Goal: Information Seeking & Learning: Find specific fact

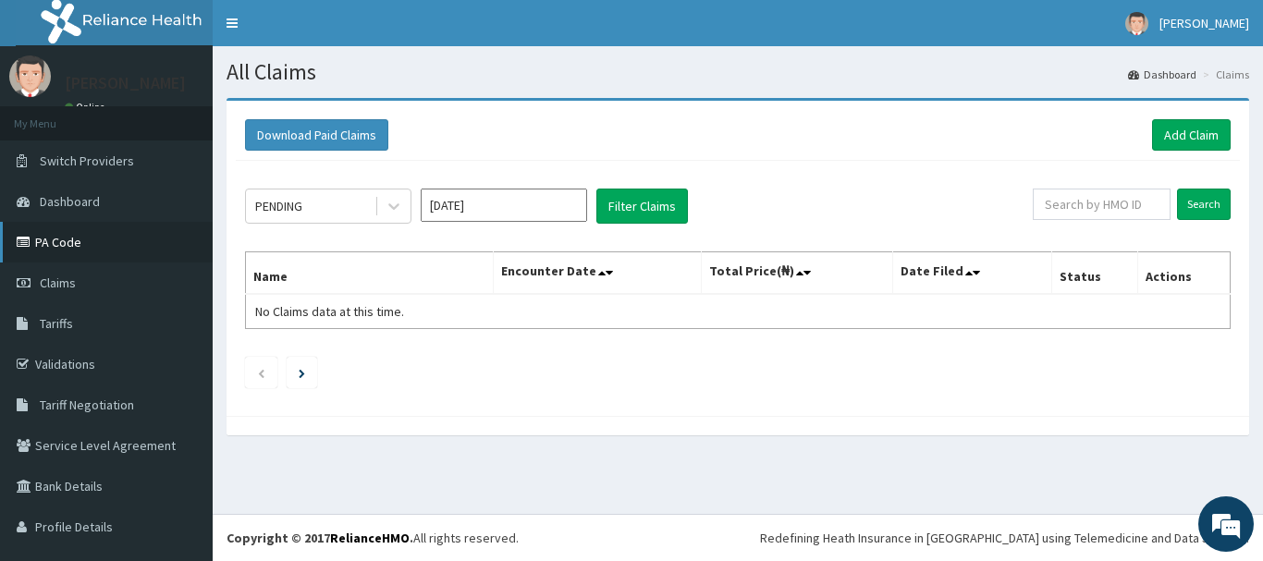
click at [85, 233] on link "PA Code" at bounding box center [106, 242] width 213 height 41
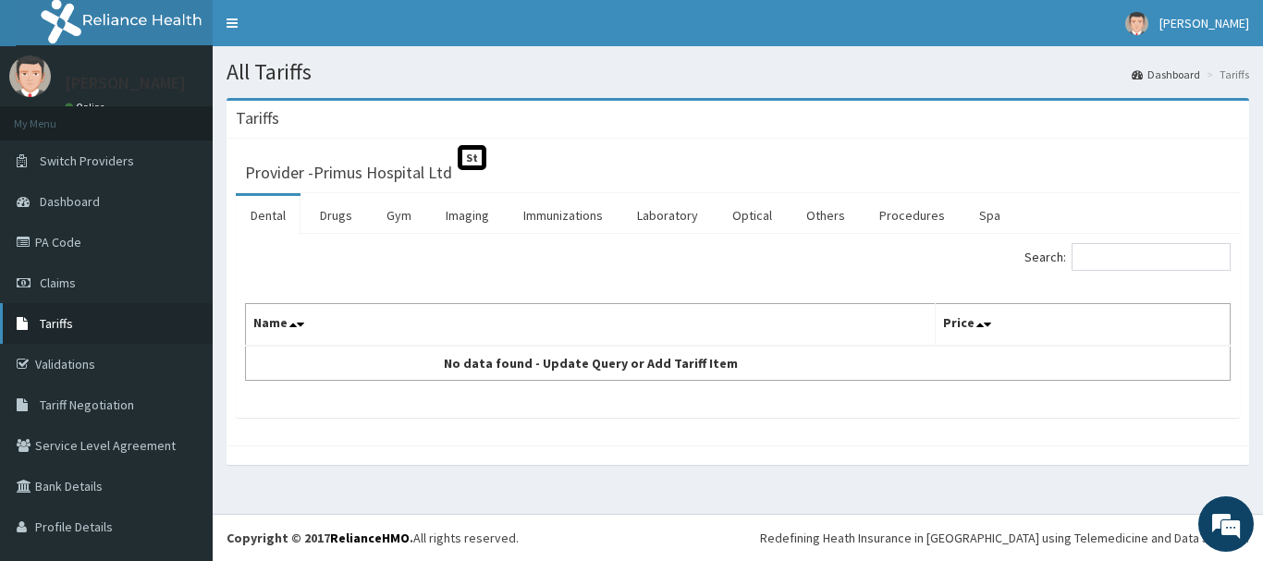
click at [95, 325] on link "Tariffs" at bounding box center [106, 323] width 213 height 41
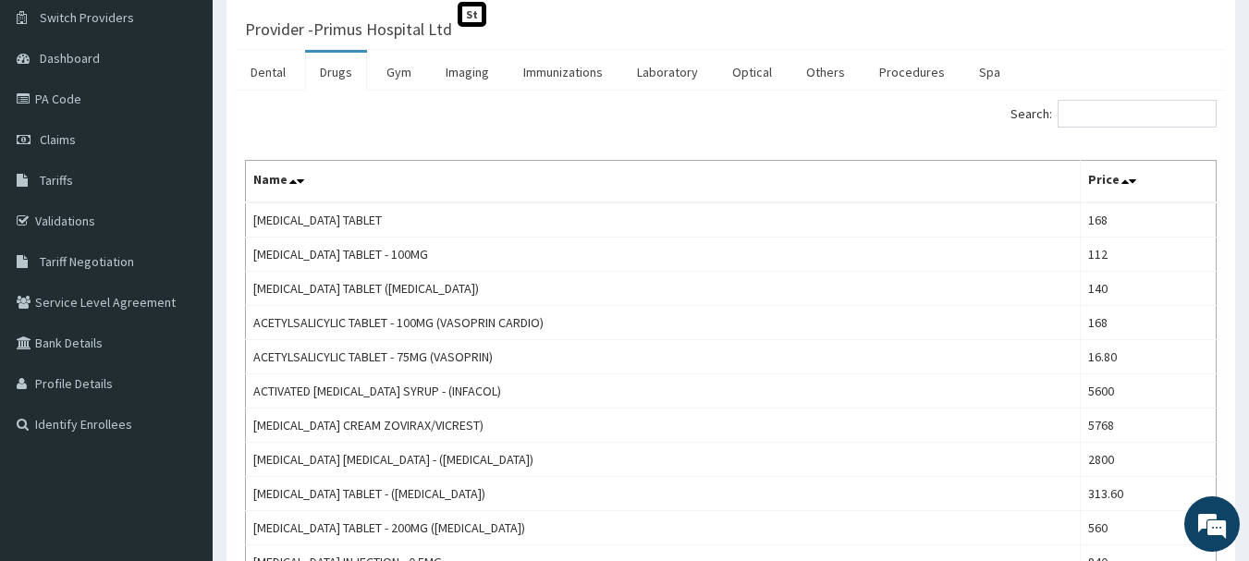
scroll to position [154, 0]
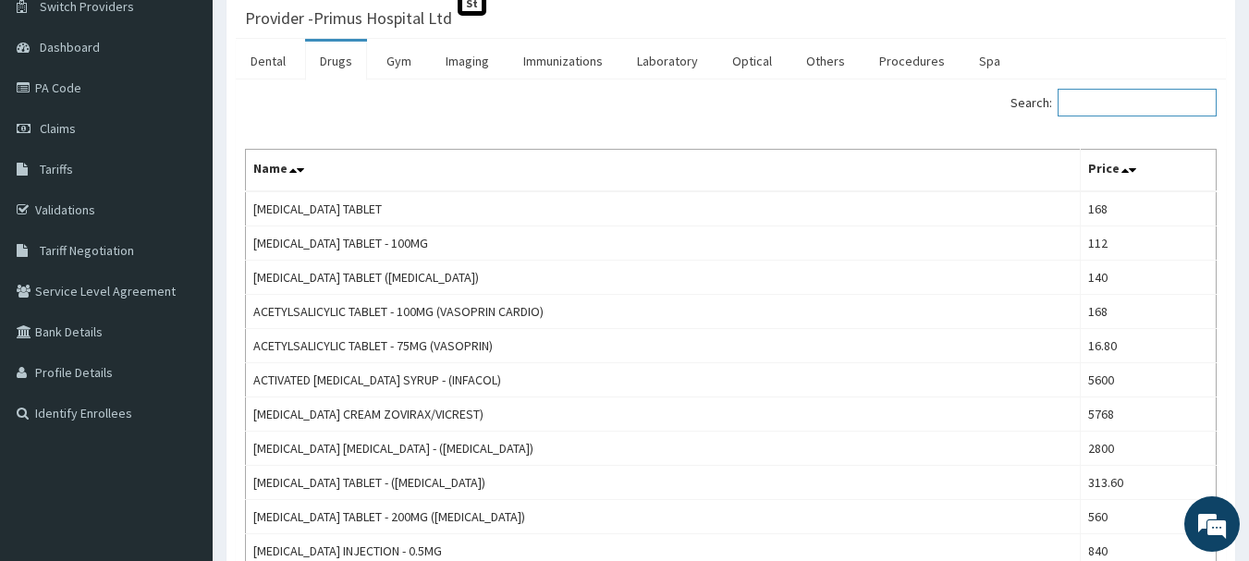
click at [1110, 92] on input "Search:" at bounding box center [1137, 103] width 159 height 28
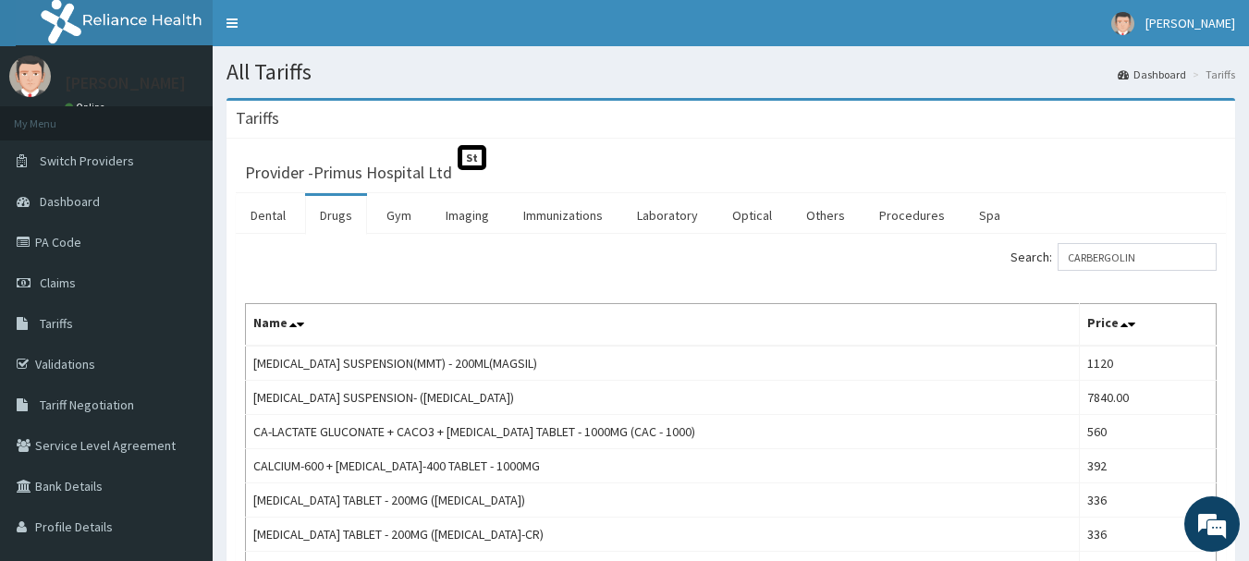
click at [1048, 252] on label "Search: CARBERGOLIN" at bounding box center [1114, 257] width 206 height 28
click at [1058, 252] on input "CARBERGOLIN" at bounding box center [1137, 257] width 159 height 28
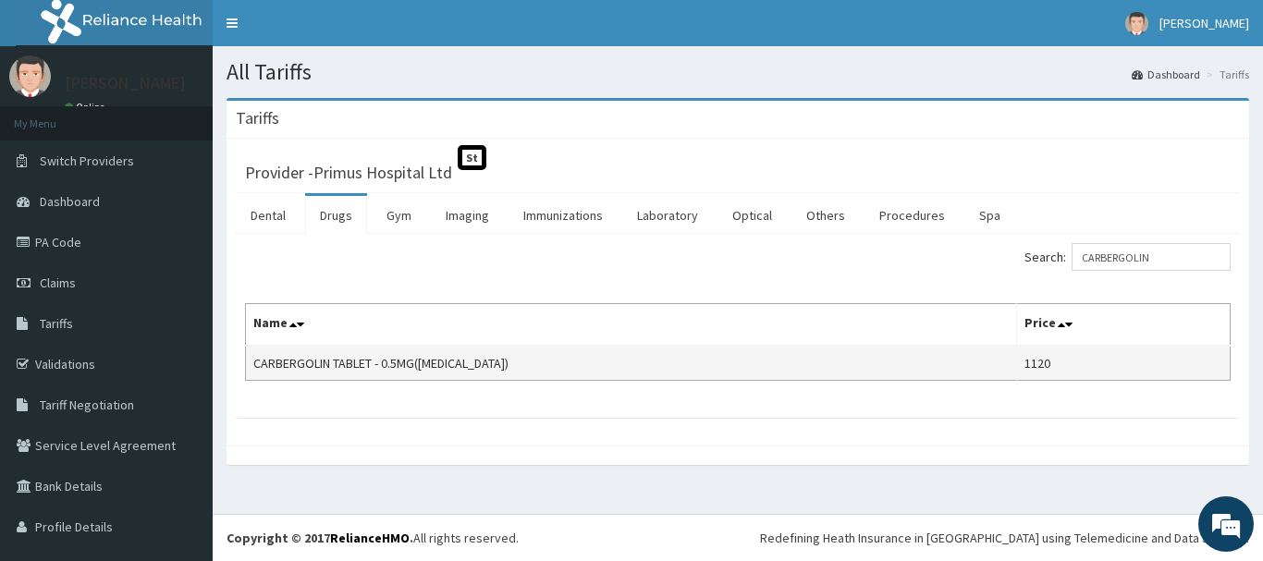
click at [1027, 363] on td "1120" at bounding box center [1124, 363] width 214 height 35
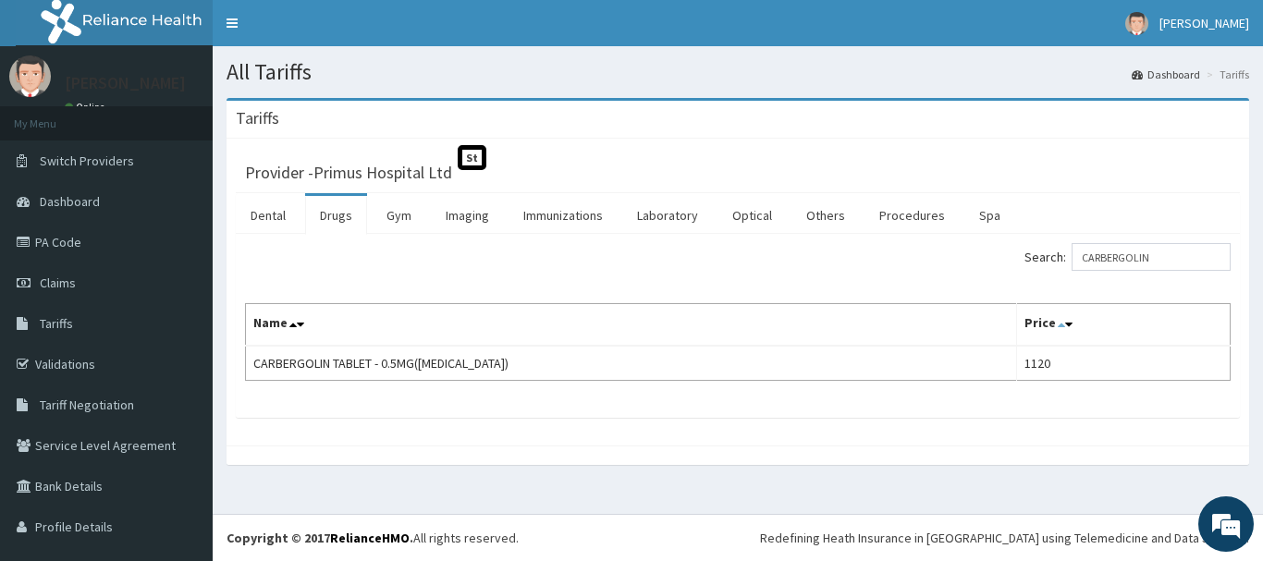
click at [1058, 325] on icon at bounding box center [1061, 324] width 7 height 13
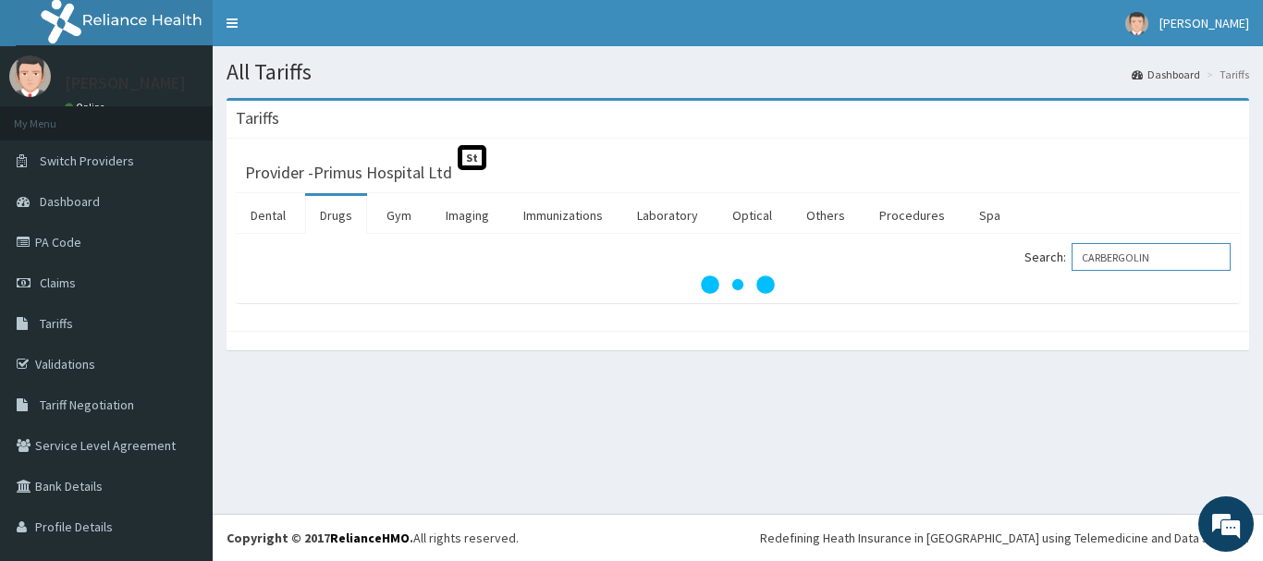
click at [1109, 252] on input "CARBERGOLIN" at bounding box center [1151, 257] width 159 height 28
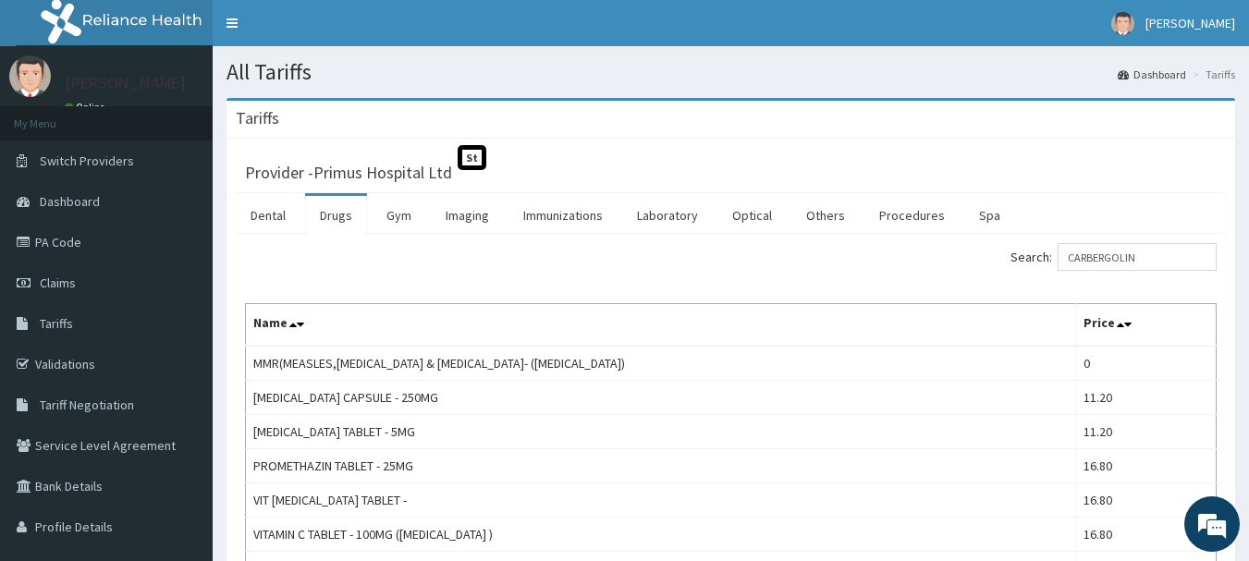
click at [791, 306] on th "Name" at bounding box center [661, 325] width 830 height 43
click at [1050, 255] on label "Search: CARBERGOLIN" at bounding box center [1114, 257] width 206 height 28
click at [1058, 255] on input "CARBERGOLIN" at bounding box center [1137, 257] width 159 height 28
click at [1050, 255] on label "Search: CARBERGOLIN" at bounding box center [1114, 257] width 206 height 28
click at [1058, 255] on input "CARBERGOLIN" at bounding box center [1137, 257] width 159 height 28
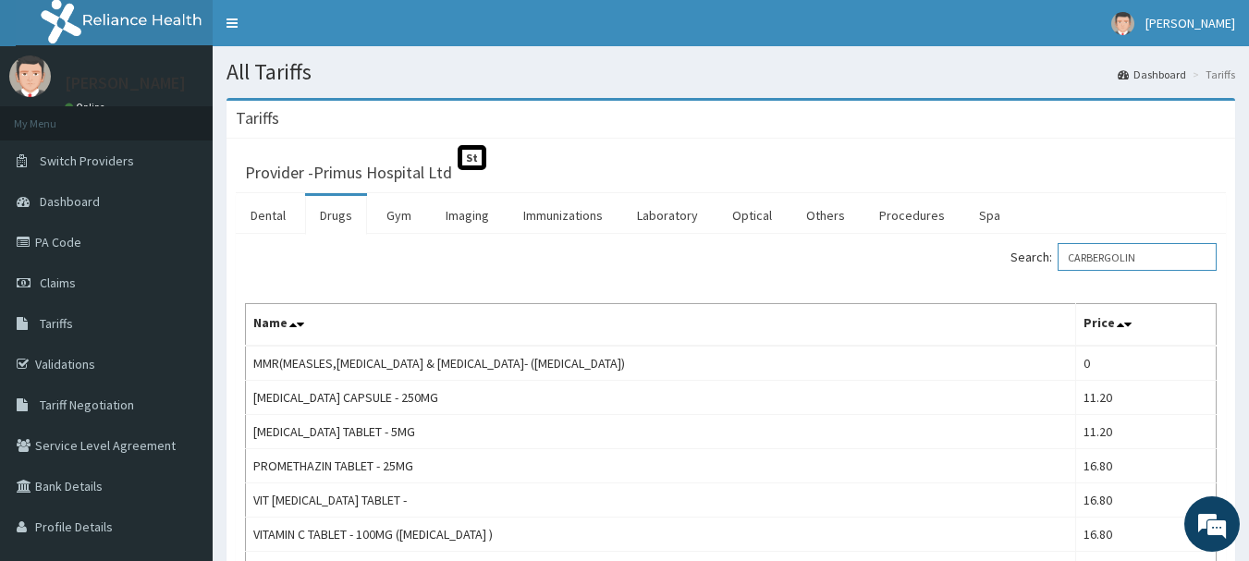
click at [1163, 253] on input "CARBERGOLIN" at bounding box center [1137, 257] width 159 height 28
click at [1157, 254] on input "CARBERGOLIN" at bounding box center [1137, 257] width 159 height 28
type input "C"
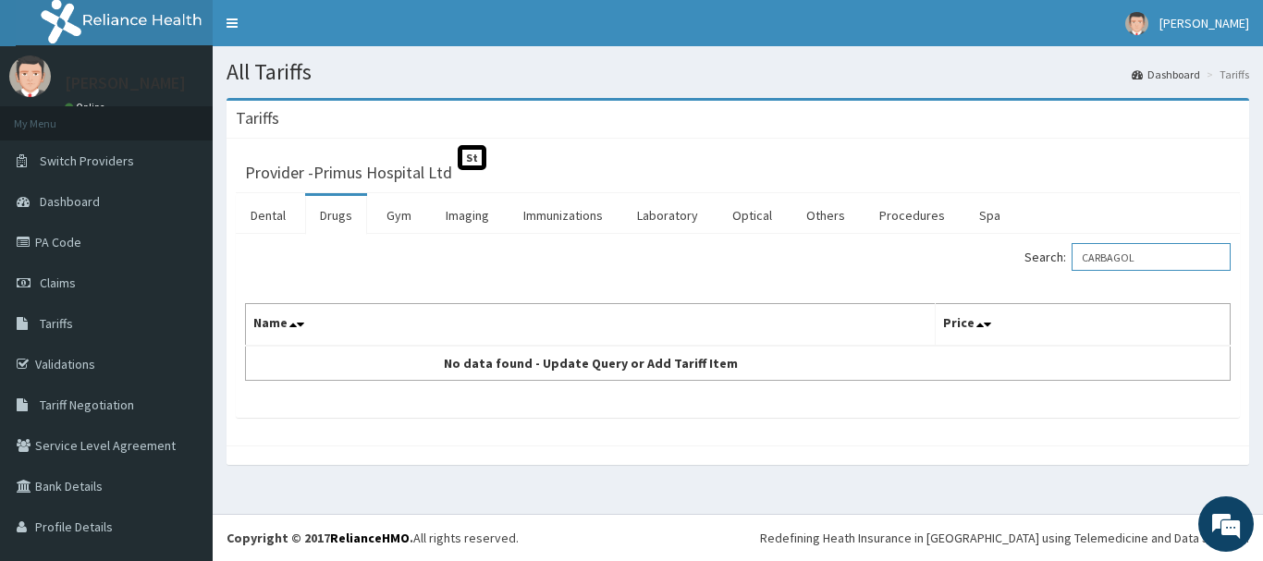
click at [1116, 260] on input "CARBAGOL" at bounding box center [1151, 257] width 159 height 28
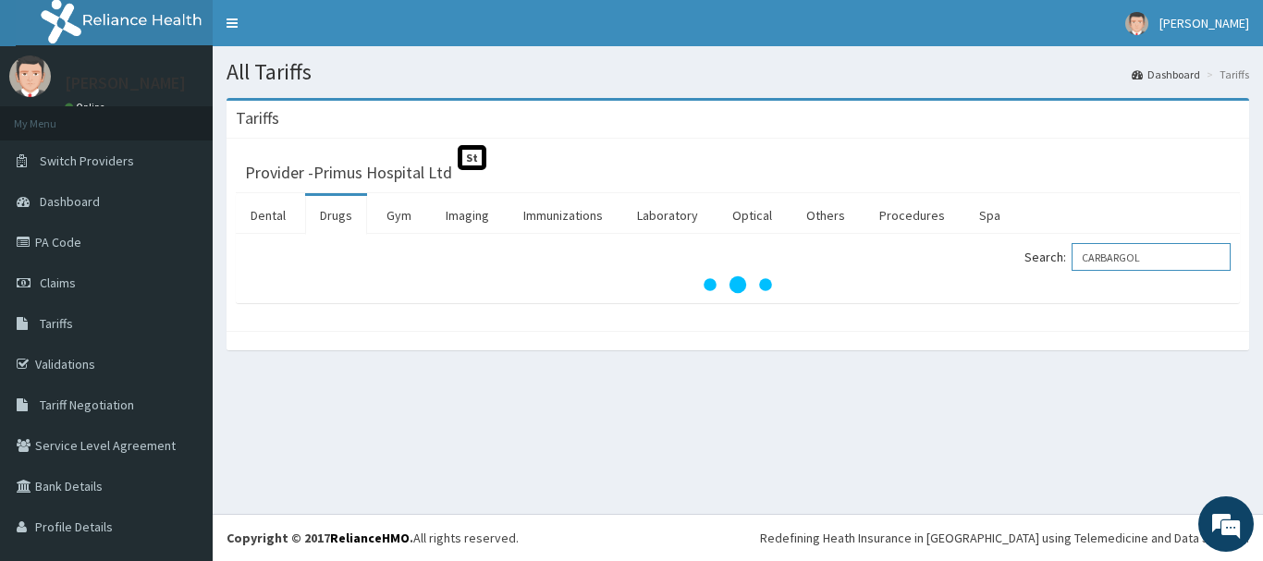
click at [1153, 253] on input "CARBARGOL" at bounding box center [1151, 257] width 159 height 28
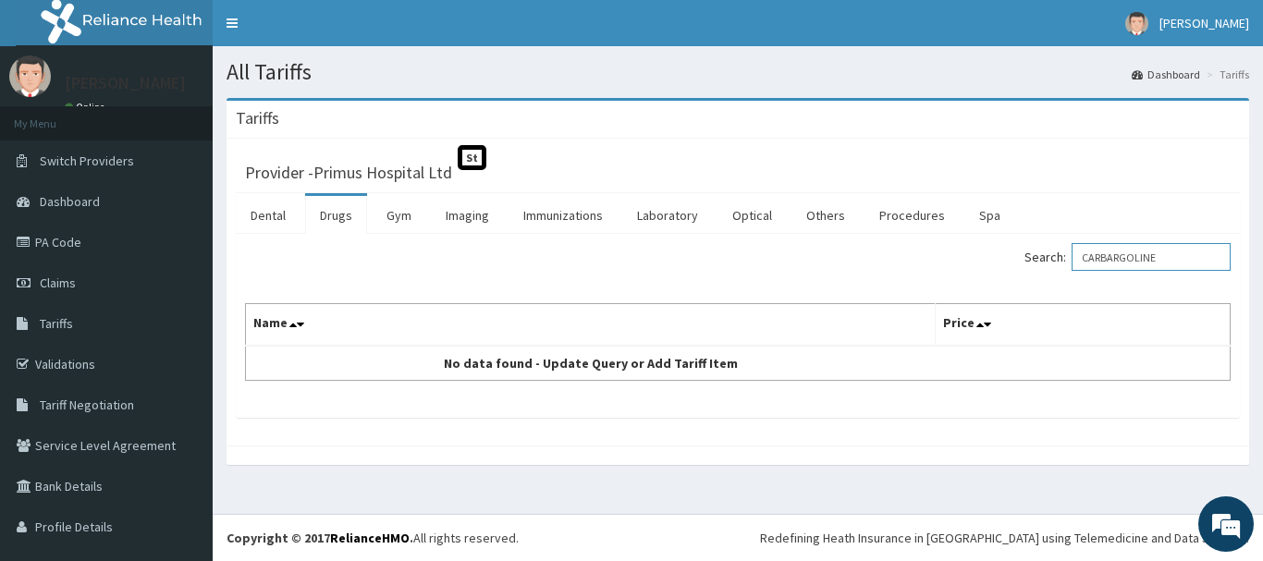
click at [1120, 257] on input "CARBARGOLINE" at bounding box center [1151, 257] width 159 height 28
click at [1176, 255] on input "CARBERGOLINE" at bounding box center [1151, 257] width 159 height 28
type input "C"
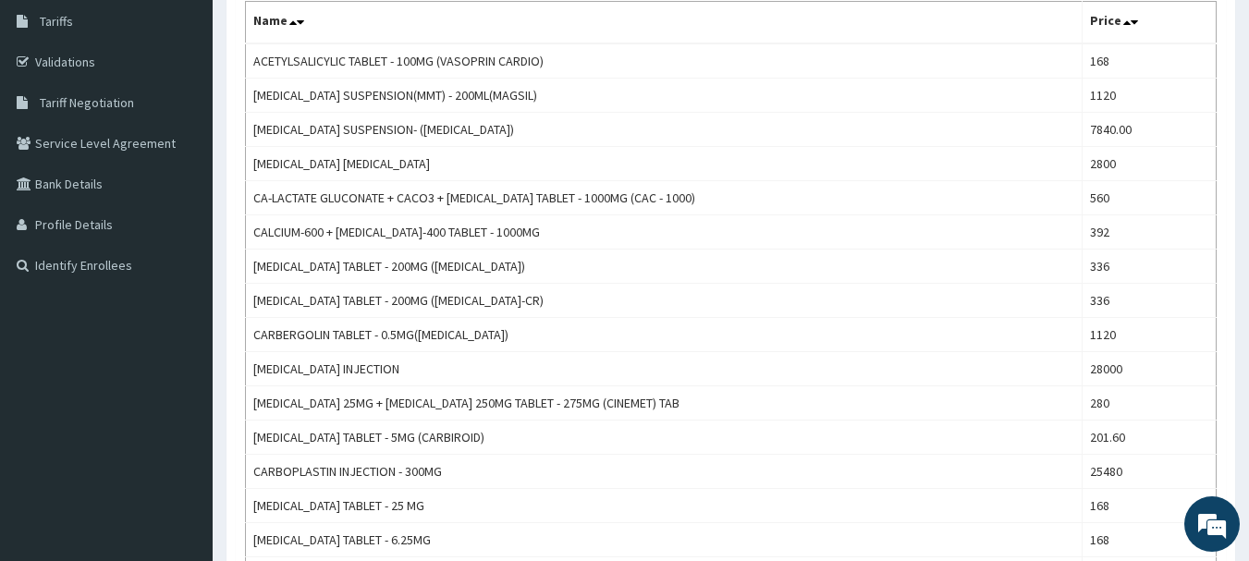
scroll to position [318, 0]
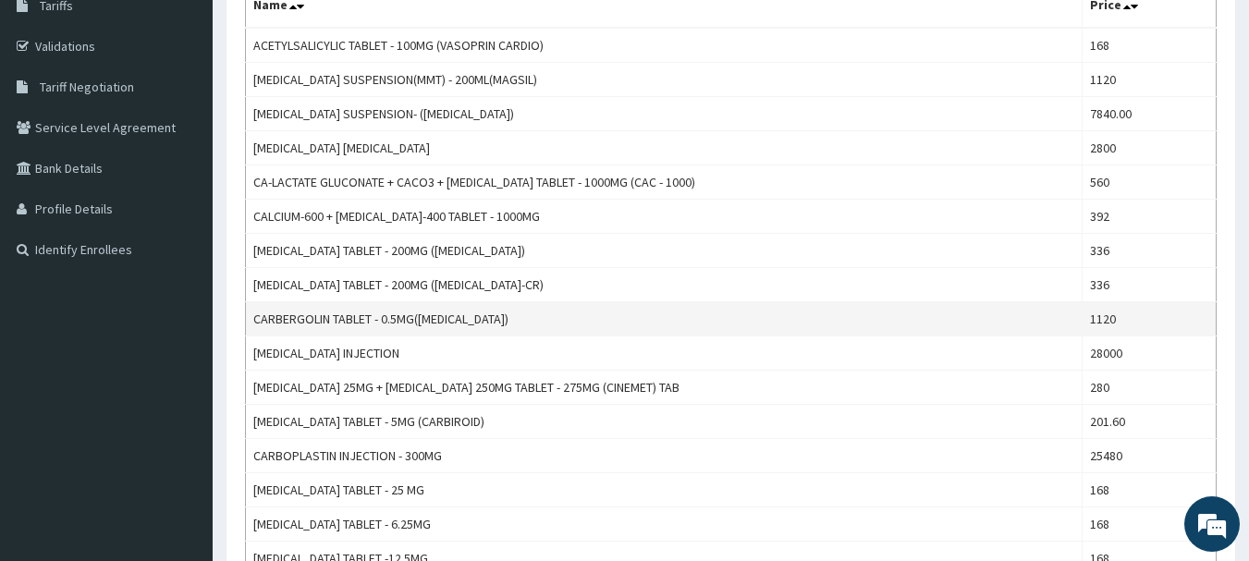
type input "CAR"
click at [791, 327] on td "CARBERGOLIN TABLET - 0.5MG(DOSTINEX)" at bounding box center [664, 319] width 837 height 34
click at [778, 318] on td "CARBERGOLIN TABLET - 0.5MG(DOSTINEX)" at bounding box center [664, 319] width 837 height 34
click at [778, 317] on td "CARBERGOLIN TABLET - 0.5MG(DOSTINEX)" at bounding box center [664, 319] width 837 height 34
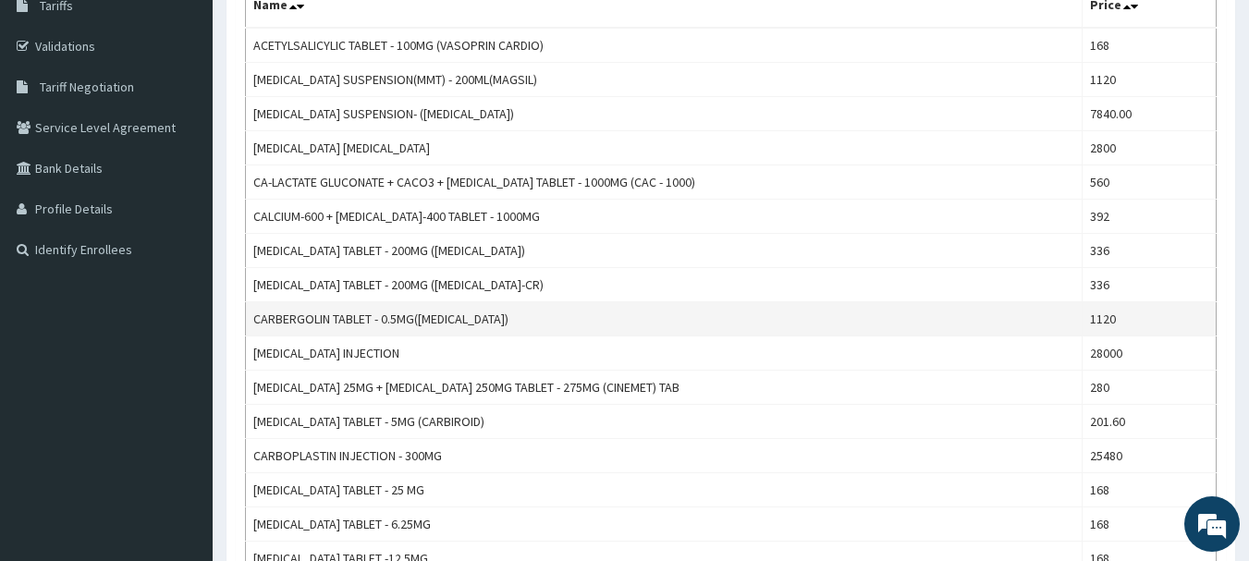
click at [631, 315] on td "CARBERGOLIN TABLET - 0.5MG(DOSTINEX)" at bounding box center [664, 319] width 837 height 34
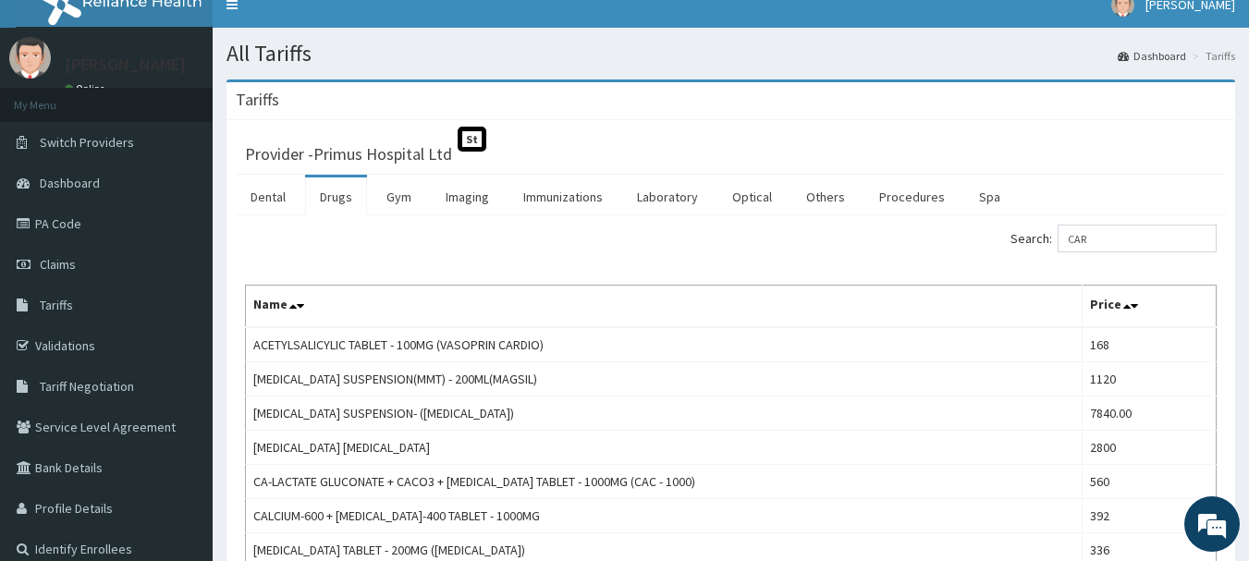
scroll to position [0, 0]
